Goal: Task Accomplishment & Management: Manage account settings

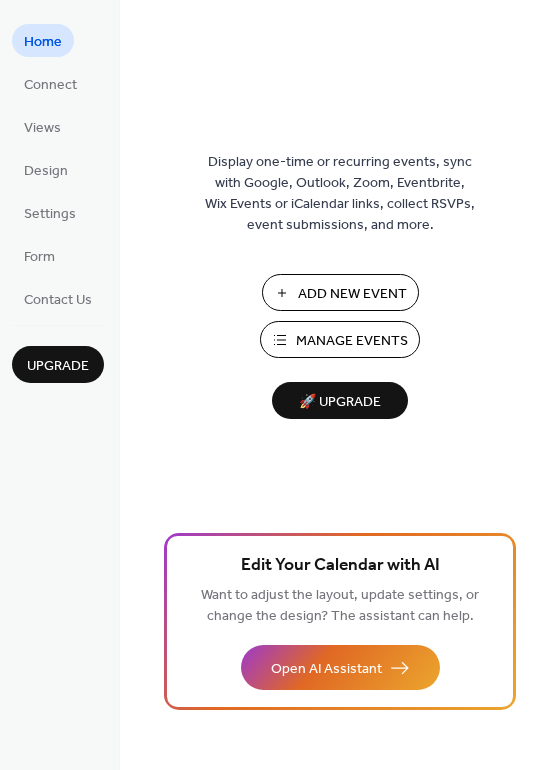
click at [317, 352] on span "Manage Events" at bounding box center [352, 341] width 112 height 21
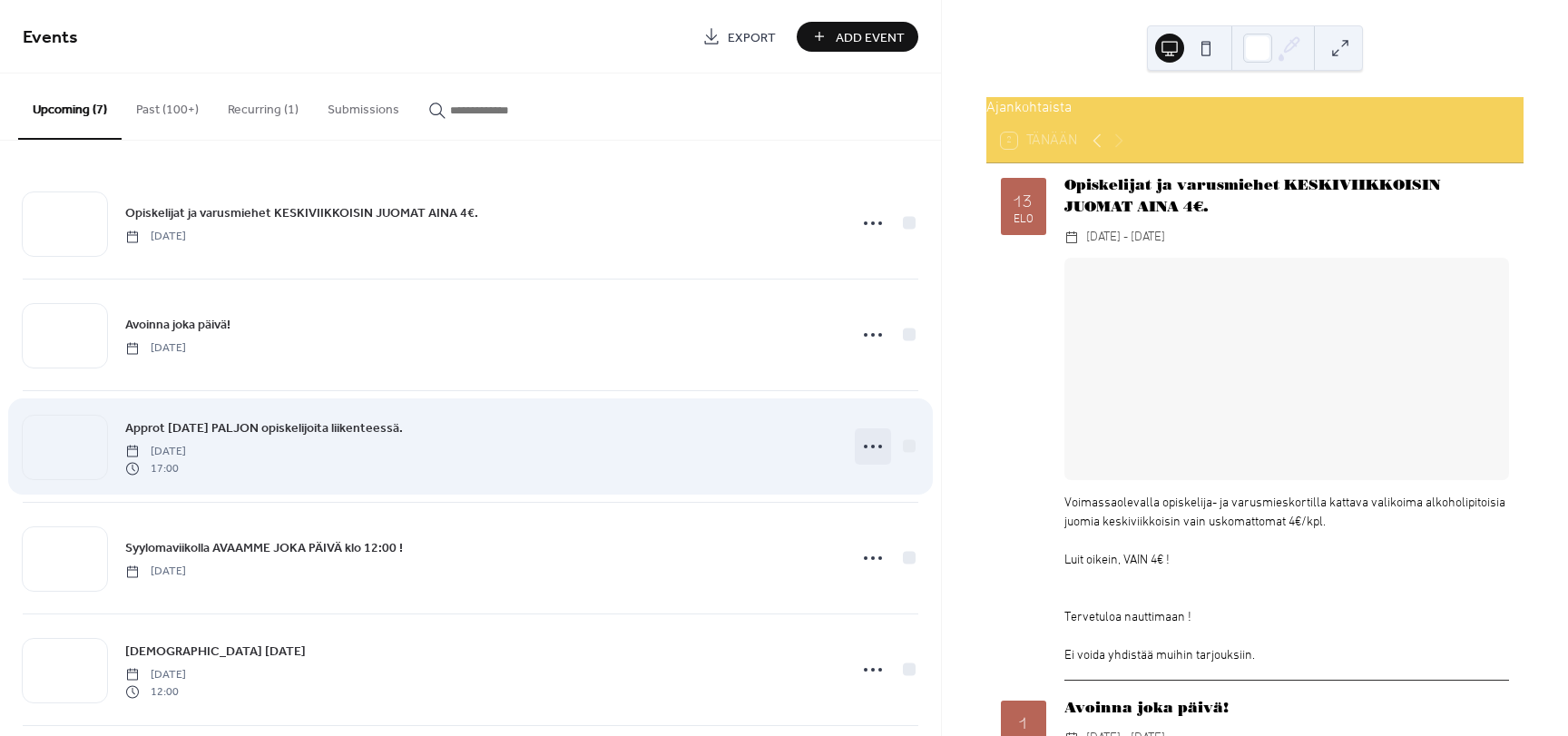
click at [871, 447] on circle at bounding box center [873, 447] width 4 height 4
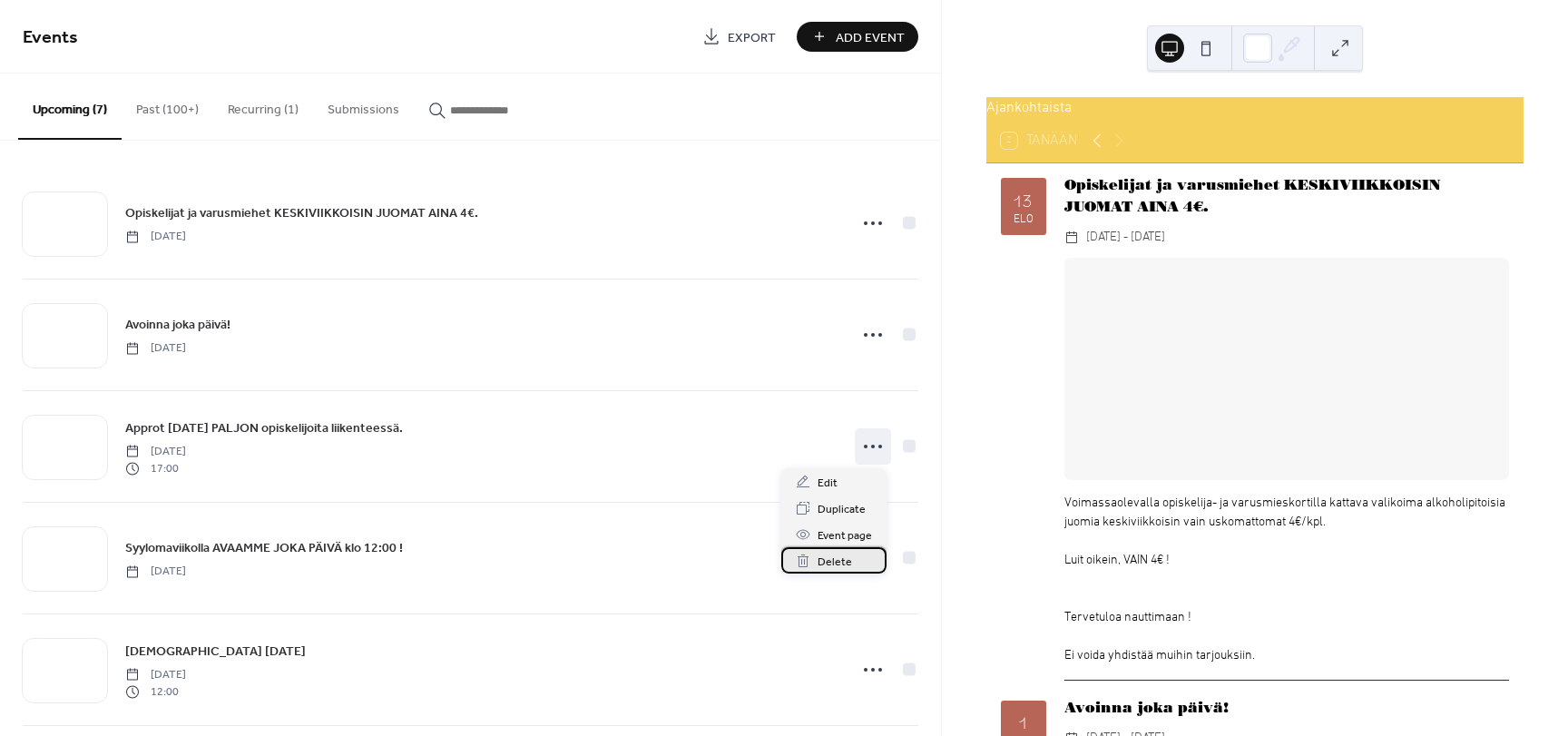
click at [848, 564] on span "Delete" at bounding box center [835, 562] width 34 height 19
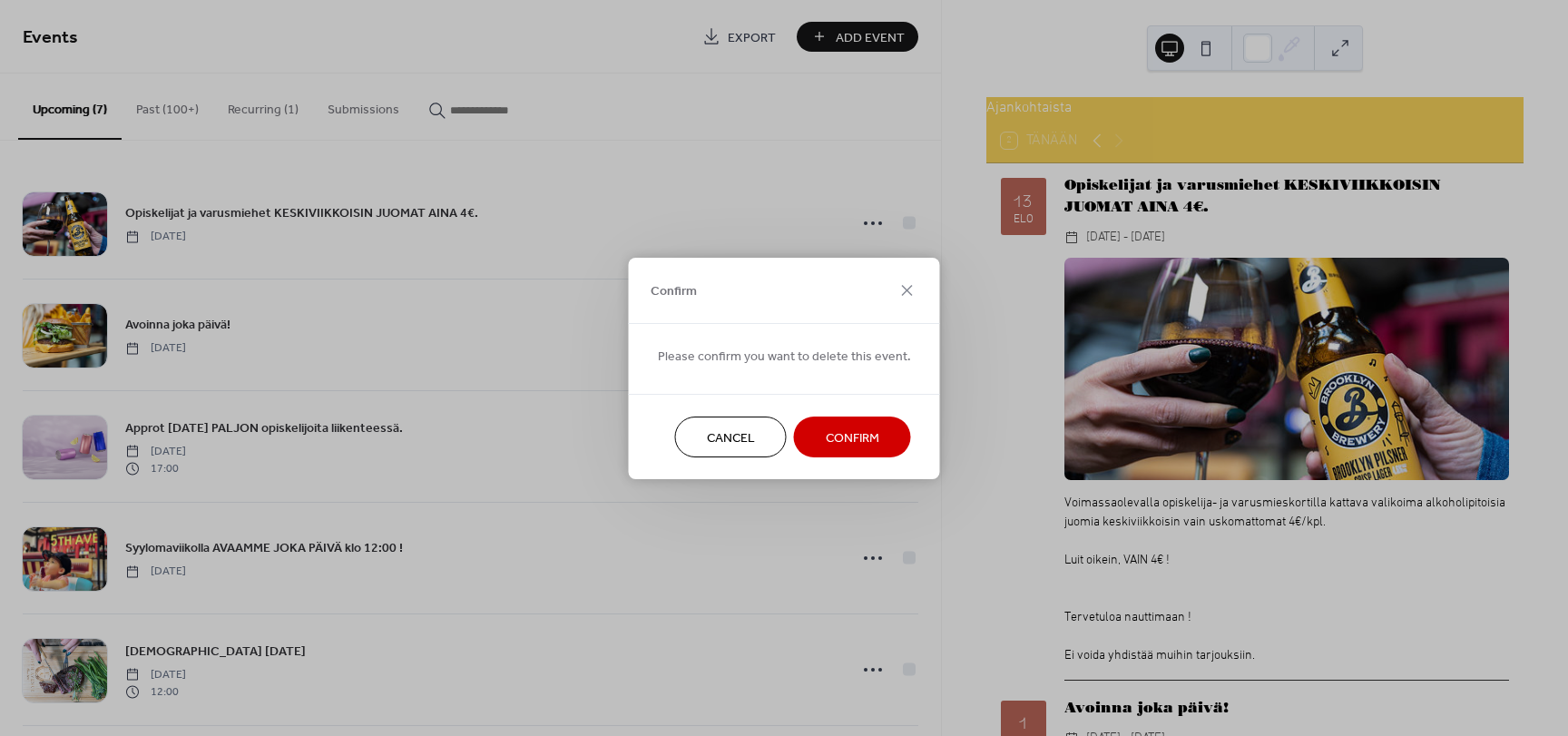
click at [837, 435] on span "Confirm" at bounding box center [852, 437] width 54 height 19
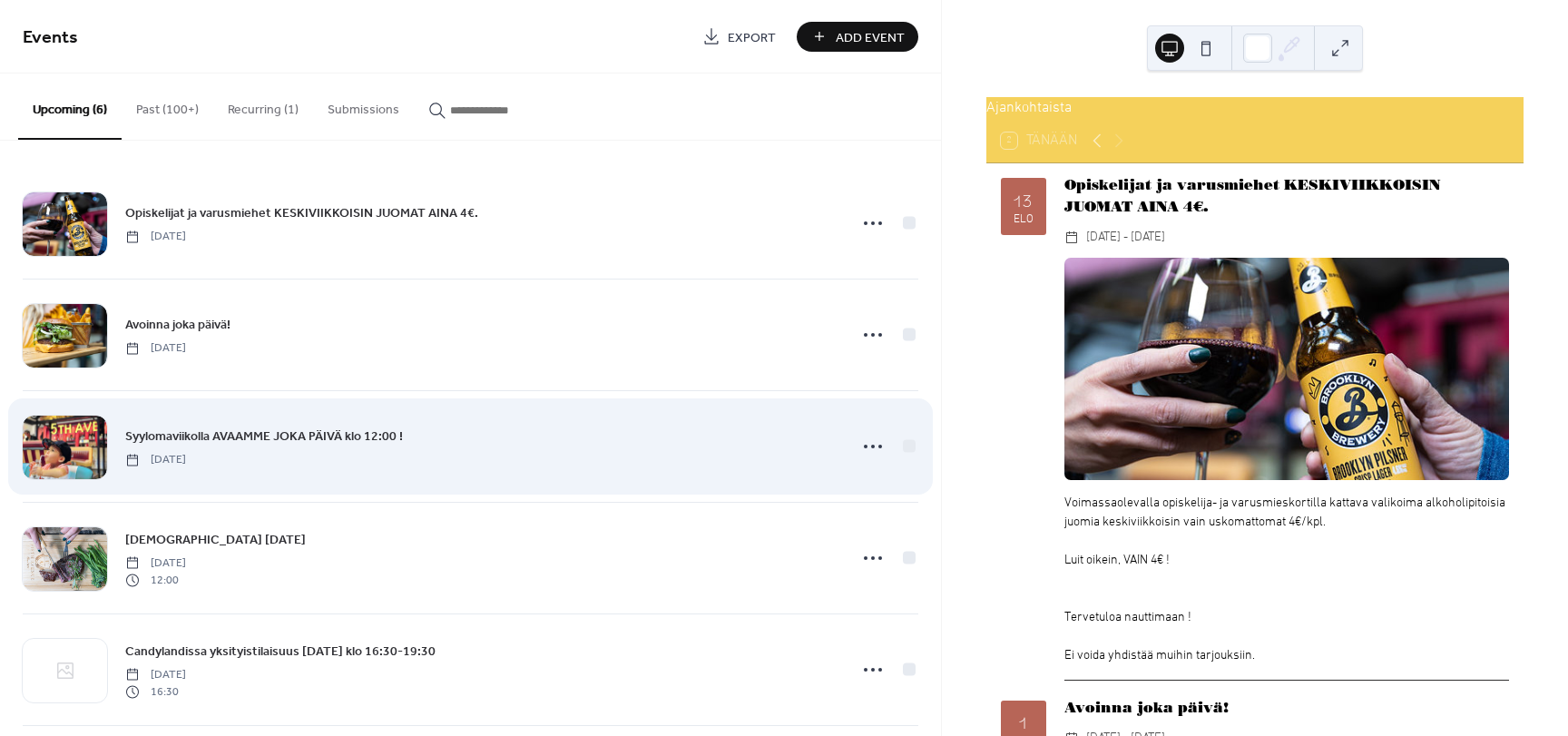
click at [491, 451] on div "Syylomaviikolla AVAAMME JOKA PÄIVÄ klo 12:00 ! Monday, October 13, 2025" at bounding box center [480, 446] width 710 height 41
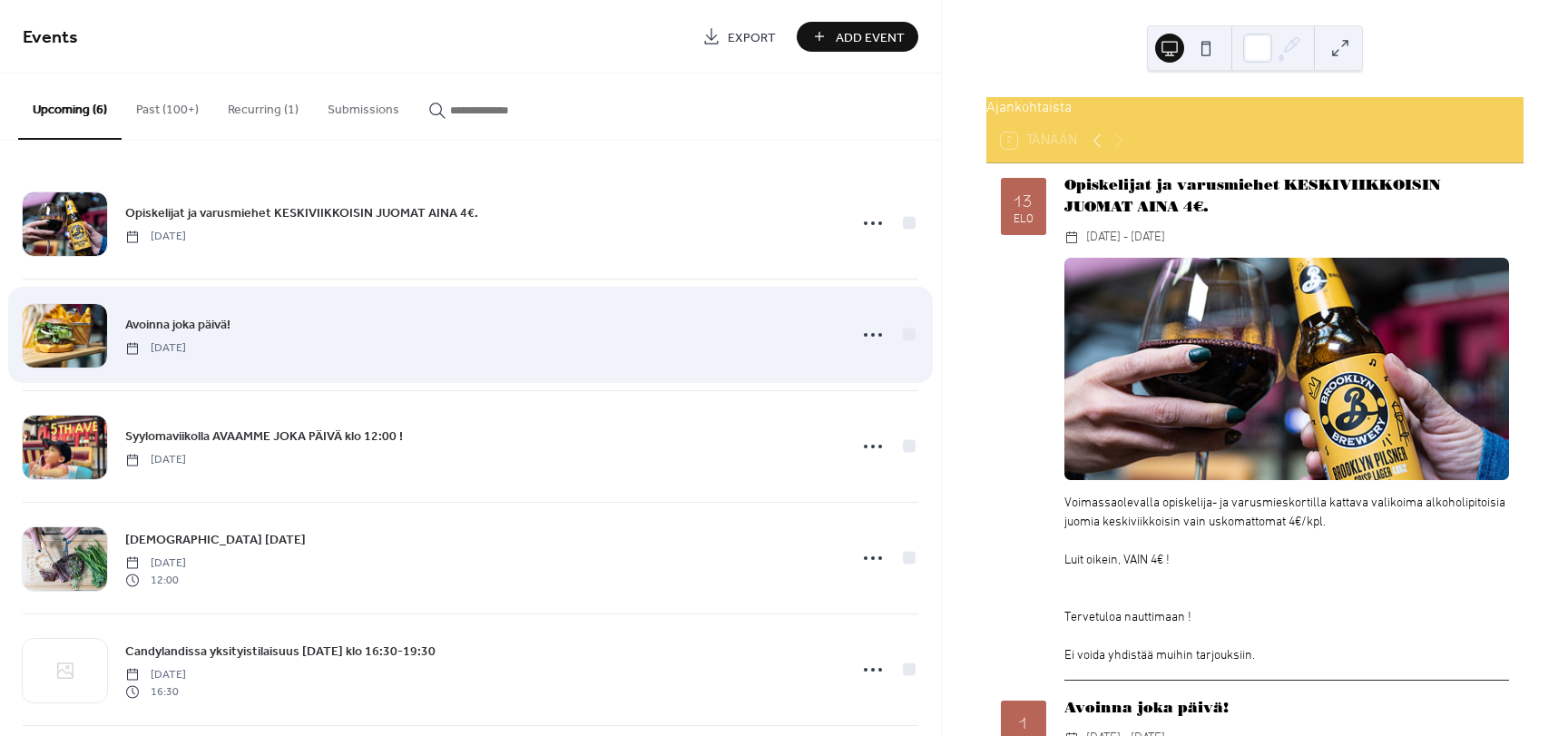
click at [454, 338] on div "Avoinna joka päivä! Wednesday, October 1, 2025" at bounding box center [480, 334] width 710 height 41
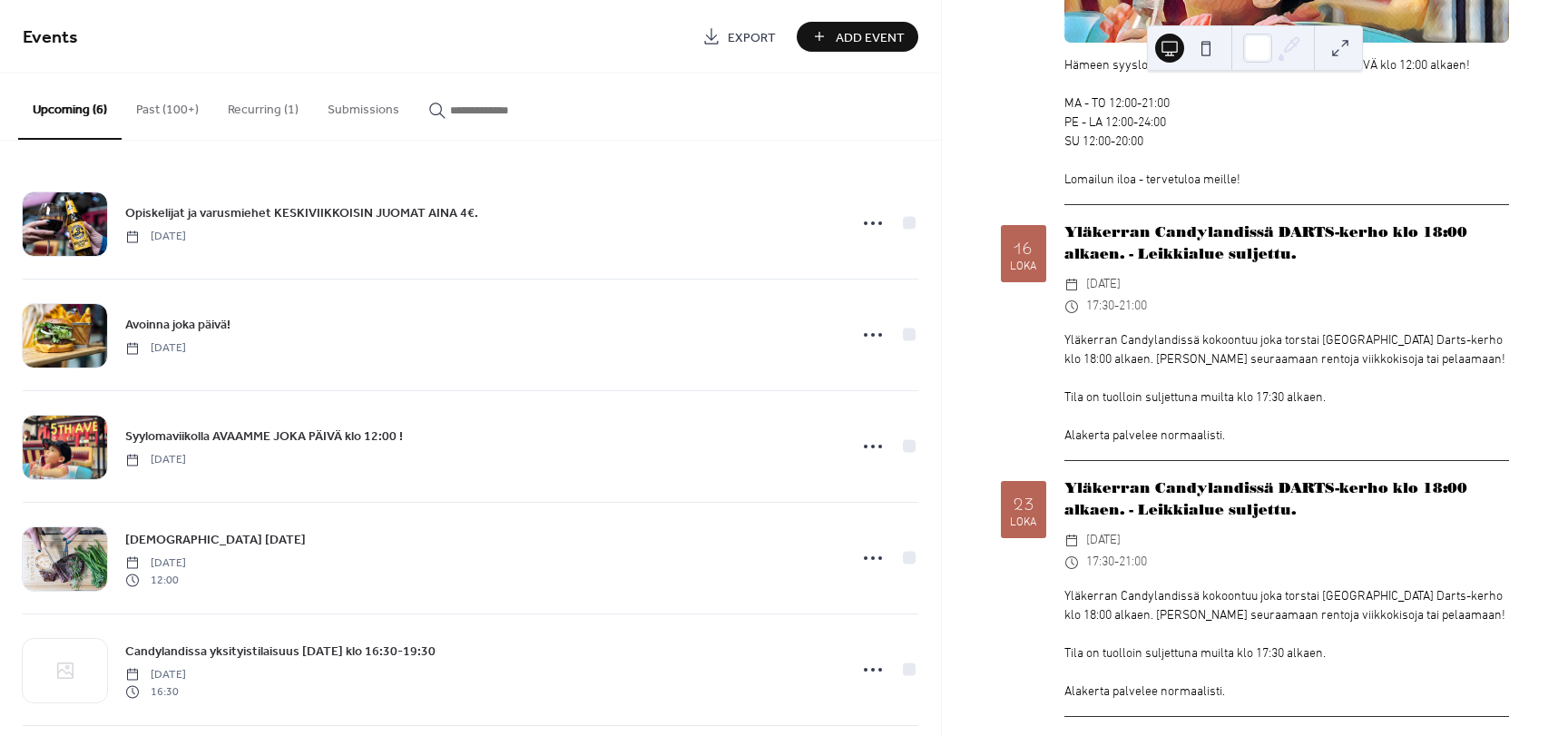
scroll to position [1814, 0]
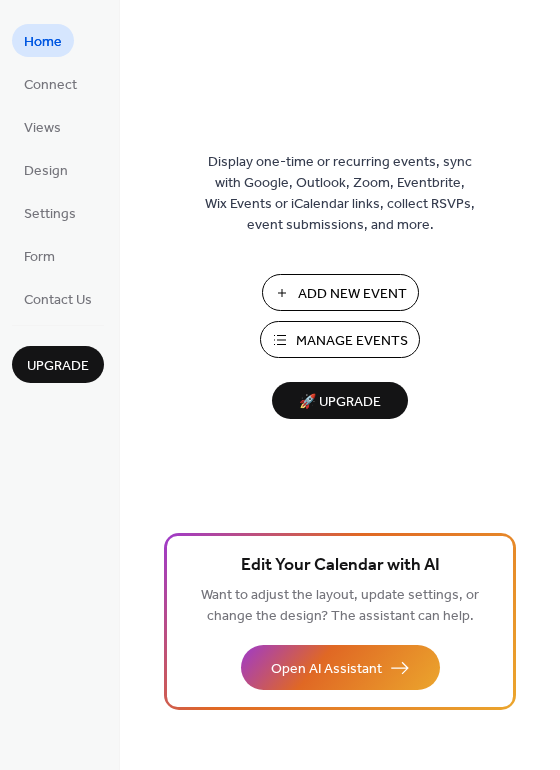
click at [295, 331] on button "Manage Events" at bounding box center [340, 339] width 160 height 37
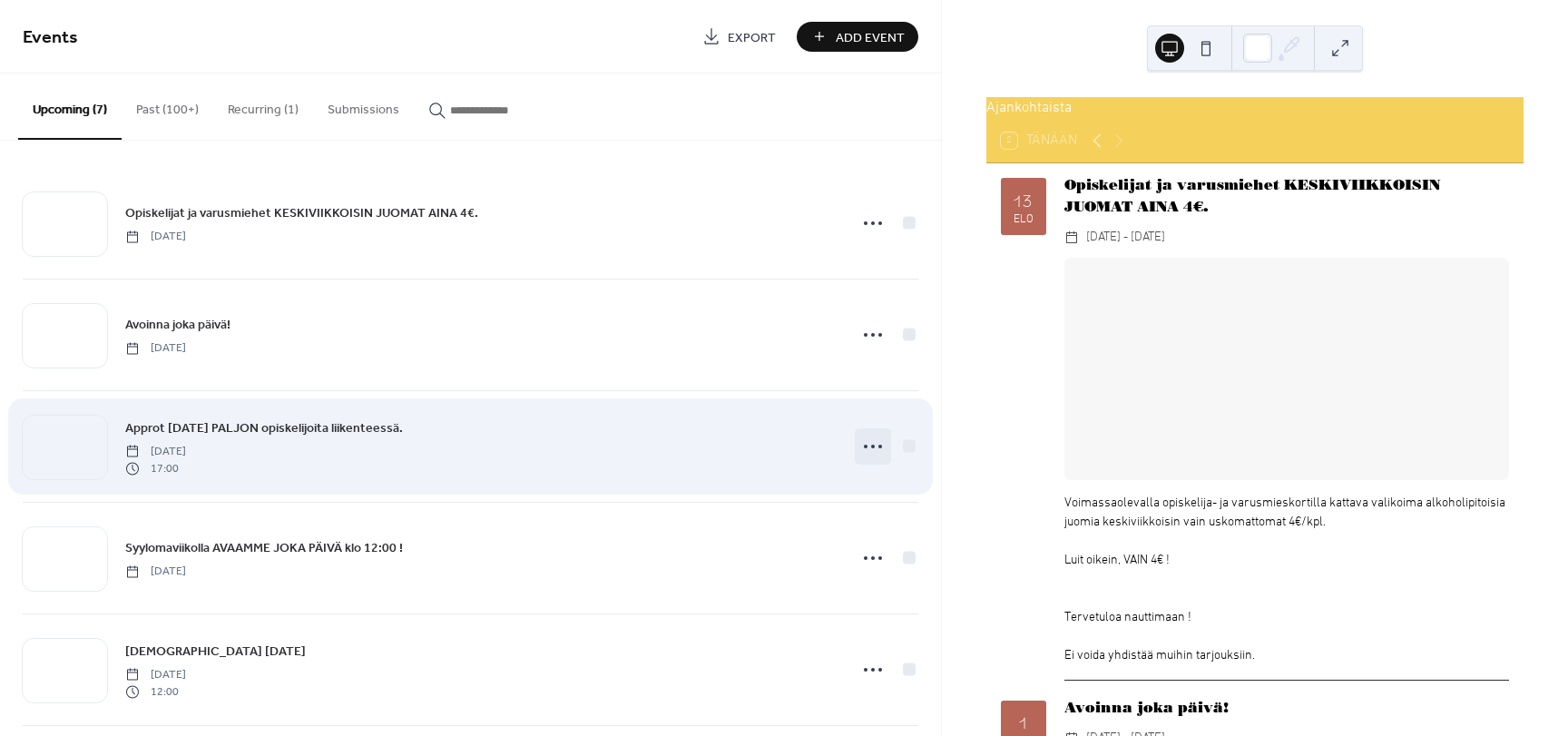
click at [877, 449] on icon at bounding box center [873, 447] width 29 height 29
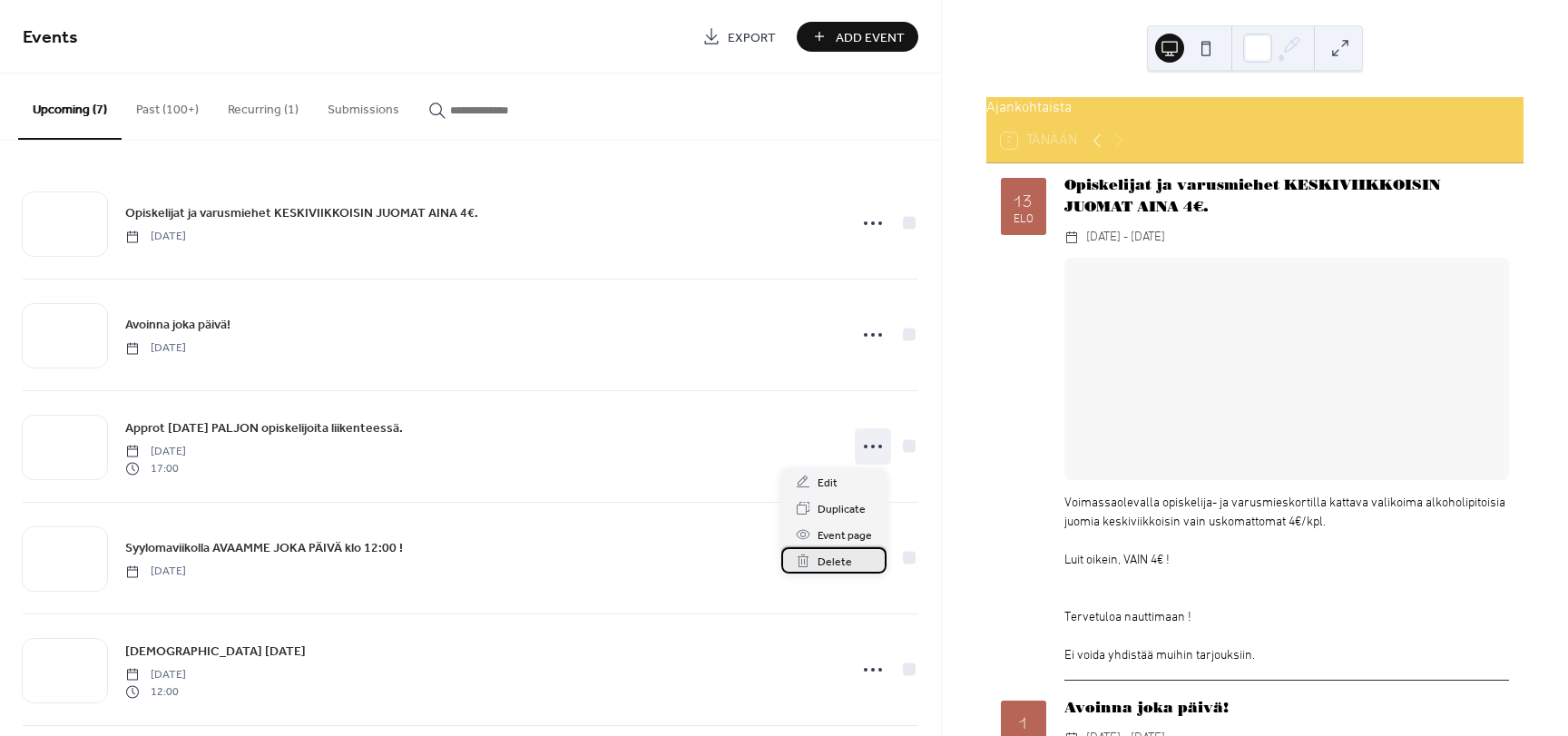
click at [825, 559] on span "Delete" at bounding box center [835, 562] width 34 height 19
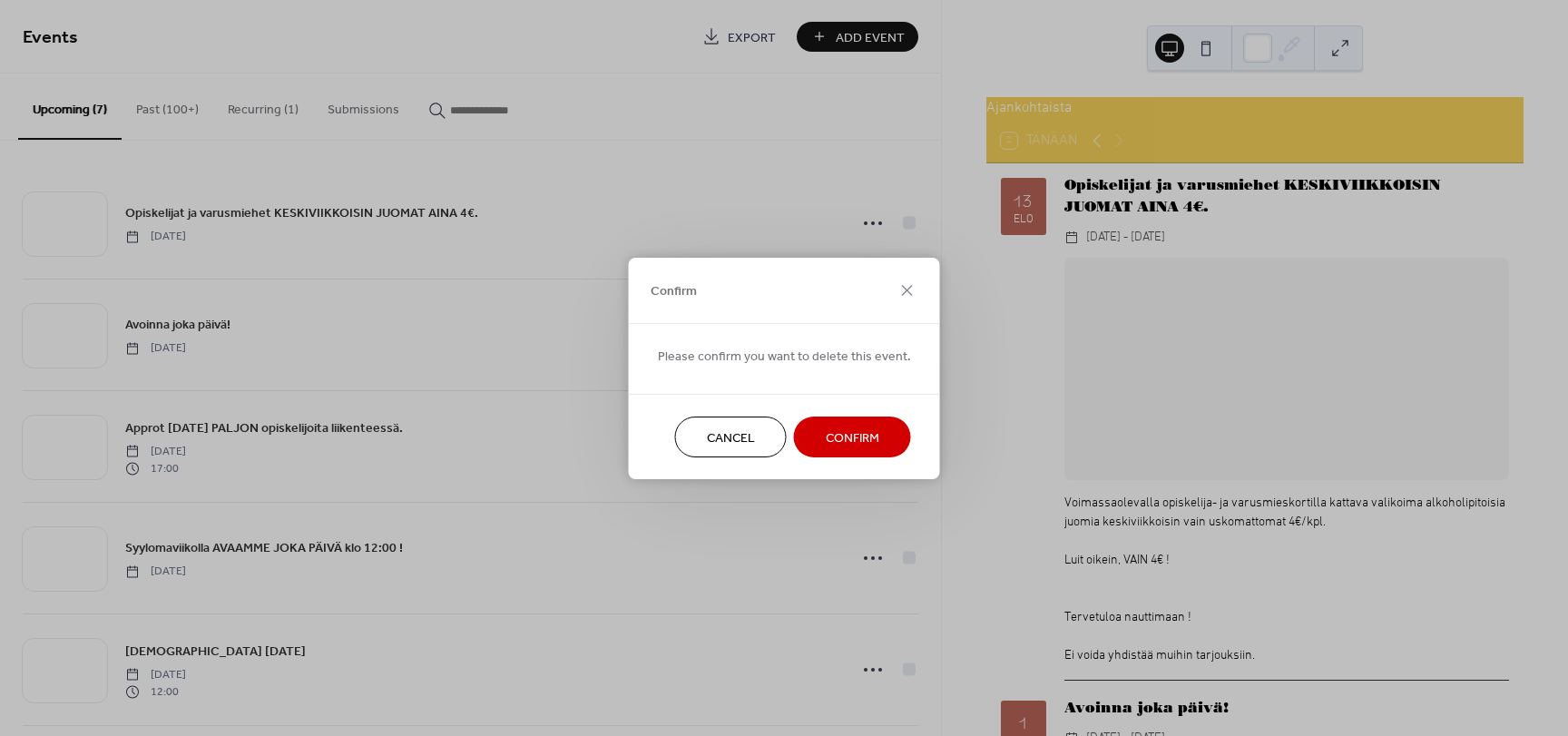
click at [826, 437] on span "Confirm" at bounding box center [852, 437] width 54 height 19
